Goal: Information Seeking & Learning: Learn about a topic

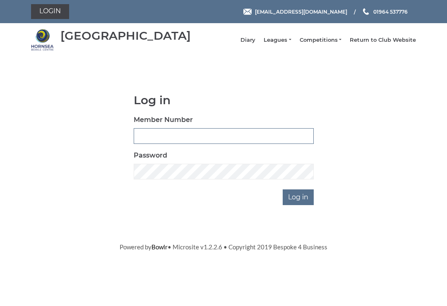
type input "0530"
click at [299, 203] on input "Log in" at bounding box center [297, 197] width 31 height 16
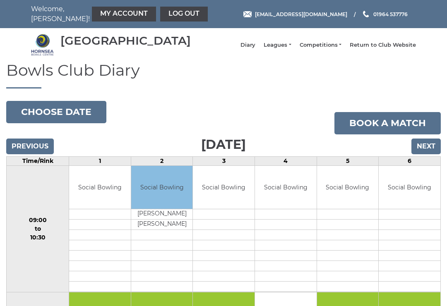
click at [288, 49] on link "Leagues" at bounding box center [276, 44] width 27 height 7
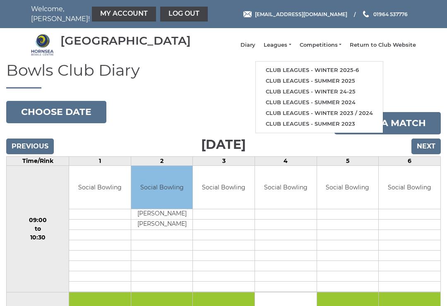
click at [352, 72] on link "Club leagues - Winter 2025-6" at bounding box center [319, 70] width 127 height 11
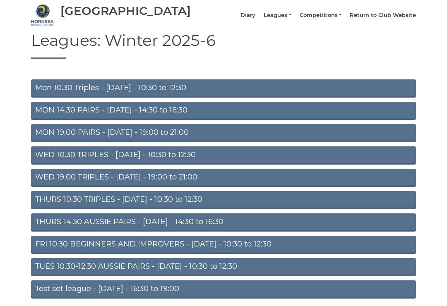
scroll to position [55, 0]
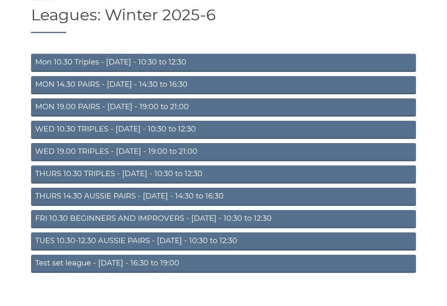
click at [179, 158] on link "WED 19.00 TRIPLES - [DATE] - 19:00 to 21:00" at bounding box center [223, 152] width 385 height 18
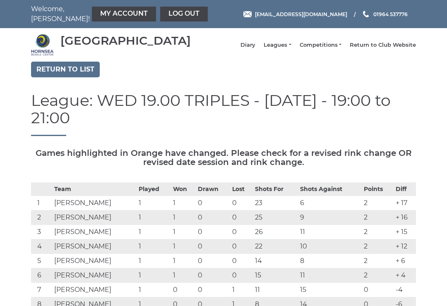
click at [288, 48] on link "Leagues" at bounding box center [276, 44] width 27 height 7
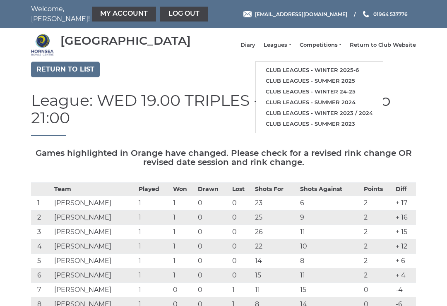
click at [300, 75] on link "Club leagues - Winter 2025-6" at bounding box center [319, 70] width 127 height 11
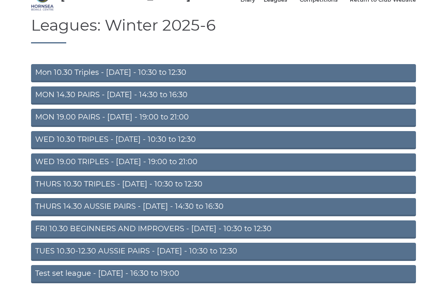
scroll to position [45, 0]
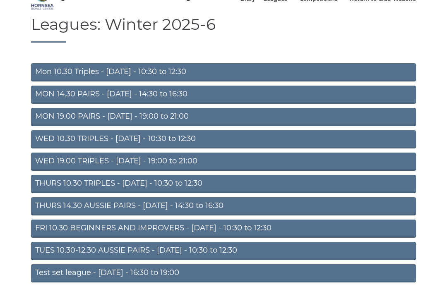
click at [158, 257] on link "TUES 10.30-12.30 AUSSIE PAIRS - [DATE] - 10:30 to 12:30" at bounding box center [223, 251] width 385 height 18
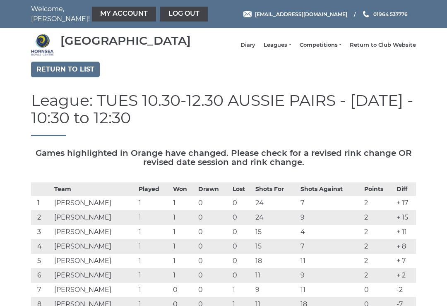
click at [331, 49] on link "Competitions" at bounding box center [320, 44] width 42 height 7
